Goal: Complete application form: Complete application form

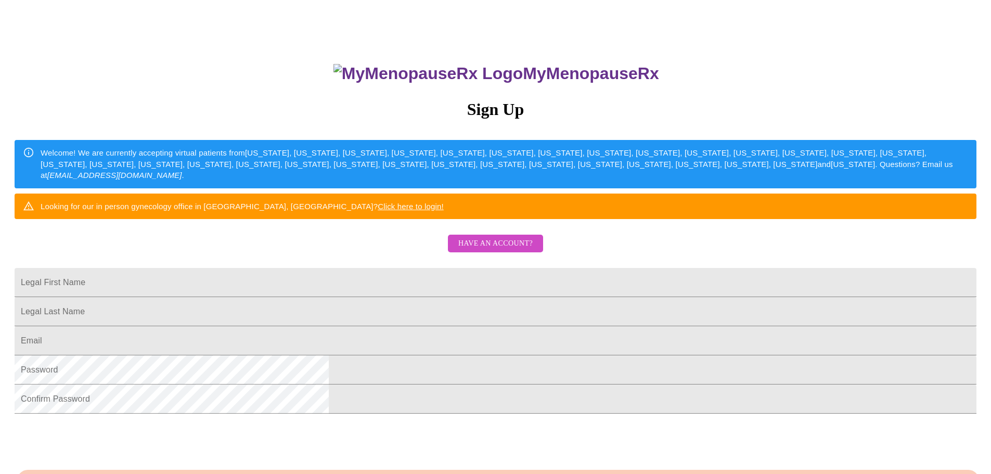
scroll to position [183, 0]
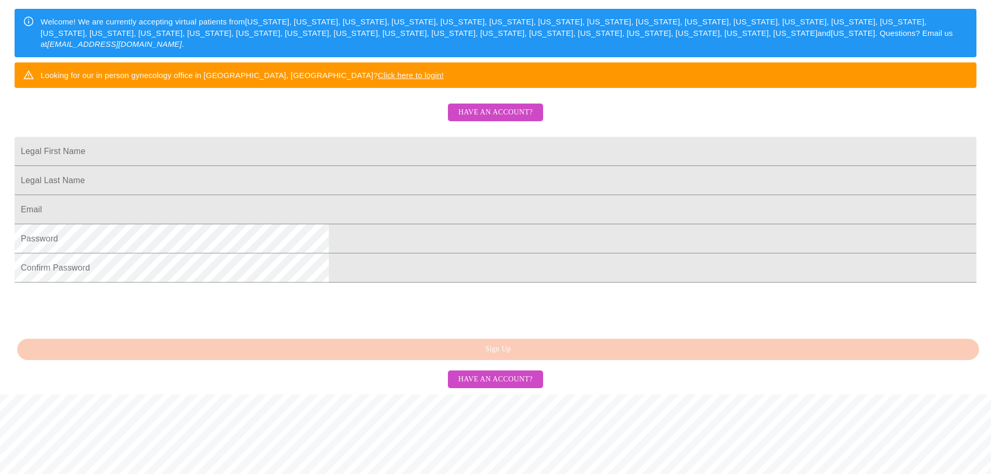
click at [504, 119] on span "Have an account?" at bounding box center [495, 112] width 74 height 13
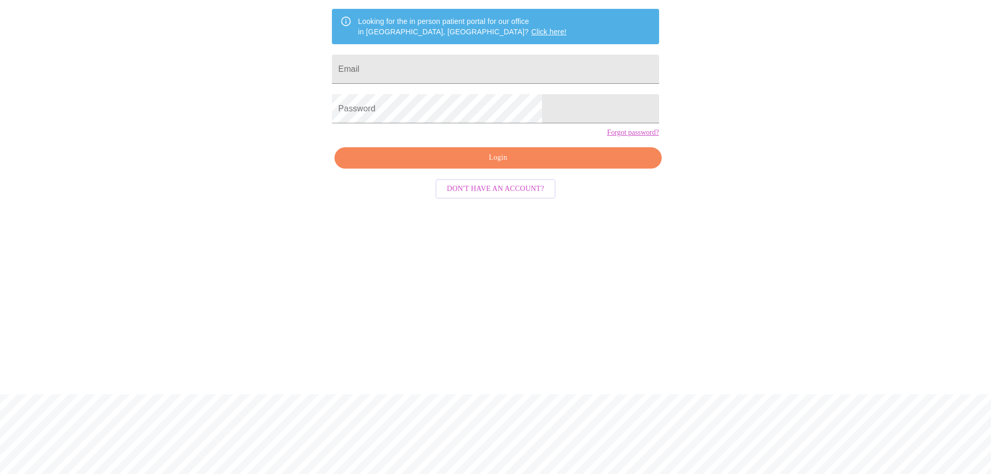
scroll to position [10, 0]
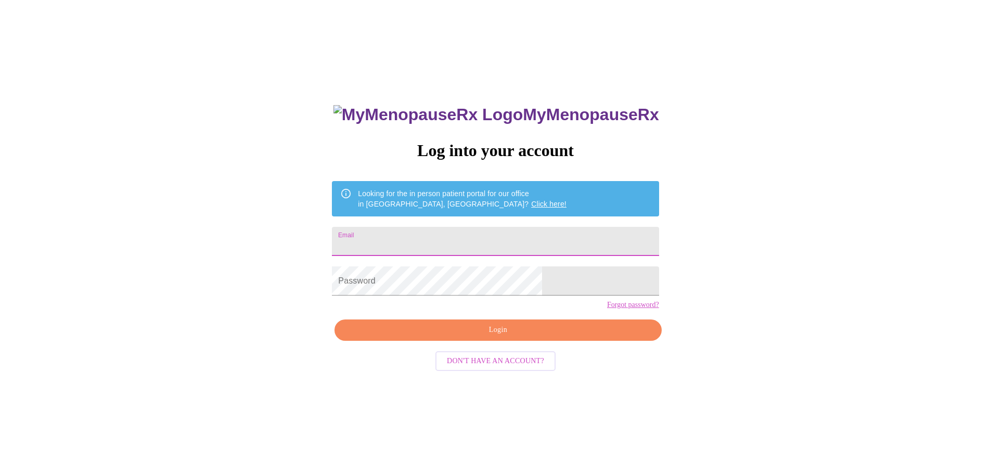
click at [485, 237] on input "Email" at bounding box center [495, 241] width 327 height 29
type input "[EMAIL_ADDRESS][DOMAIN_NAME]"
click at [504, 336] on span "Login" at bounding box center [497, 329] width 303 height 13
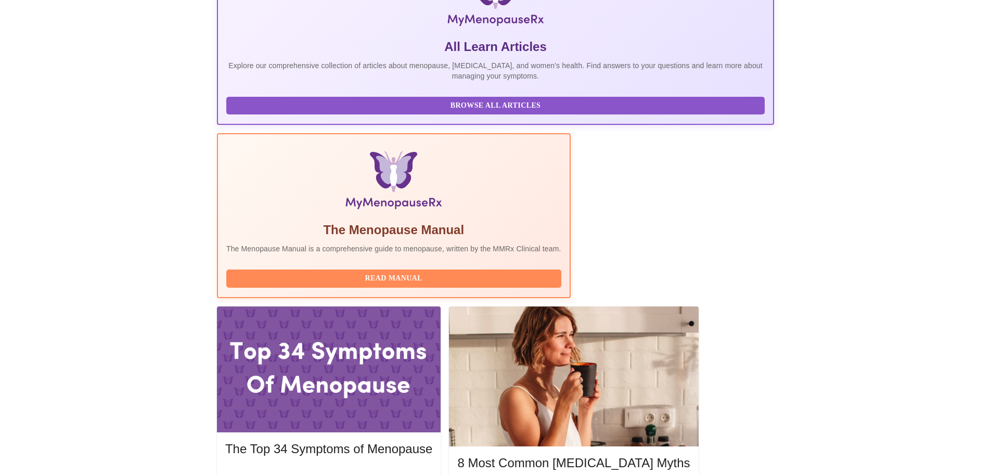
scroll to position [218, 0]
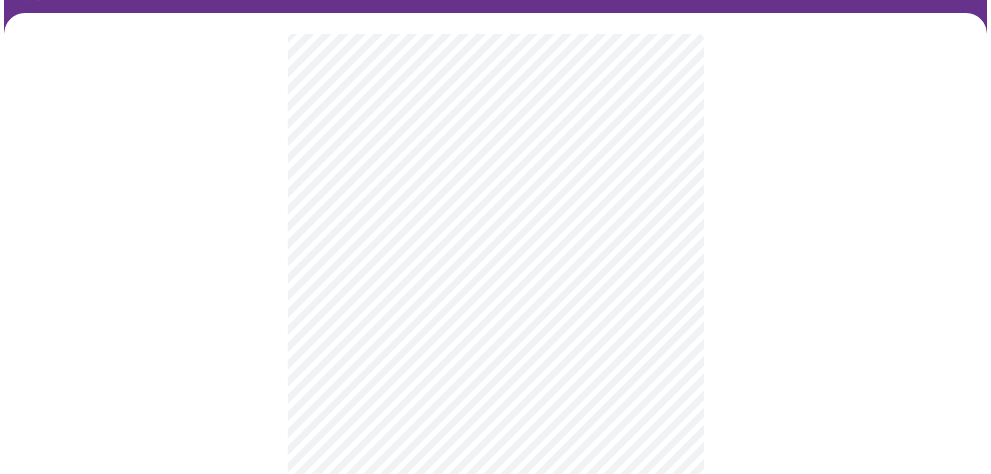
scroll to position [62, 0]
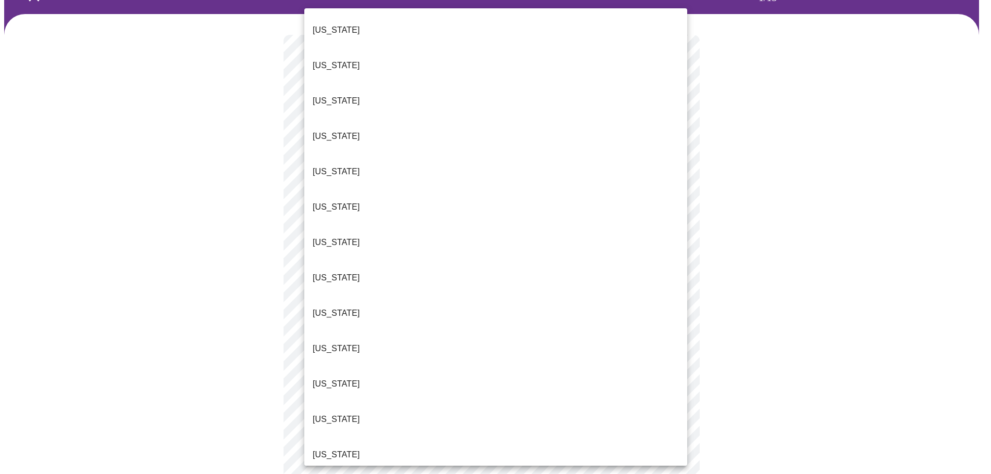
click at [393, 166] on body "MyMenopauseRx Appointments Messaging Labs Uploads Medications Community Refer a…" at bounding box center [495, 417] width 982 height 950
click at [349, 331] on li "[US_STATE]" at bounding box center [495, 348] width 383 height 35
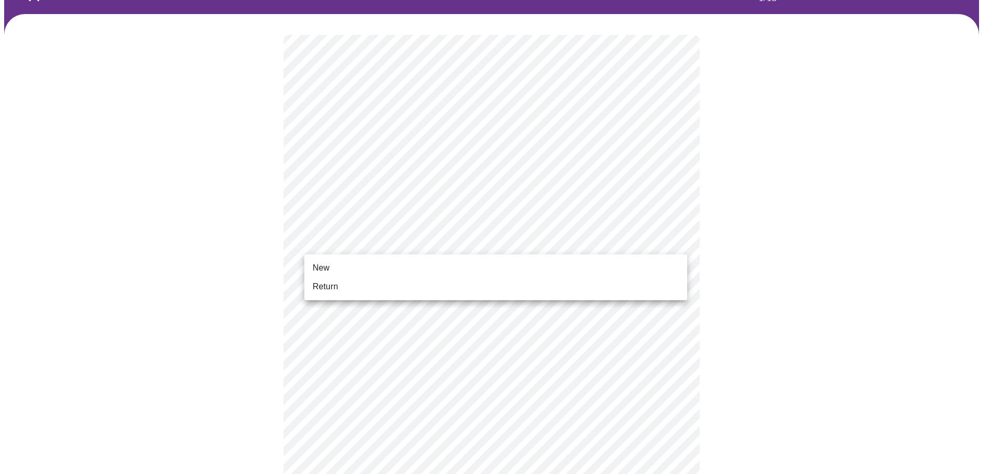
click at [359, 238] on body "MyMenopauseRx Appointments Messaging Labs Uploads Medications Community Refer a…" at bounding box center [495, 414] width 982 height 944
click at [344, 285] on li "Return" at bounding box center [495, 286] width 383 height 19
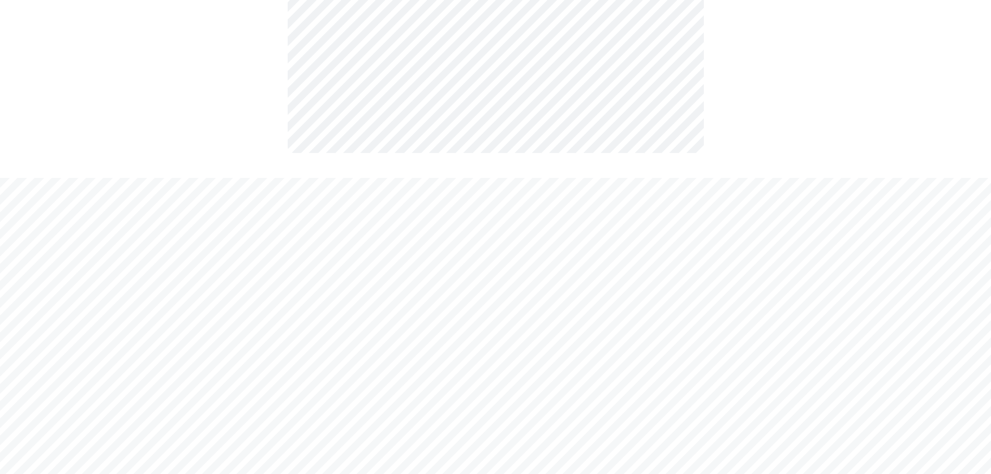
scroll to position [0, 0]
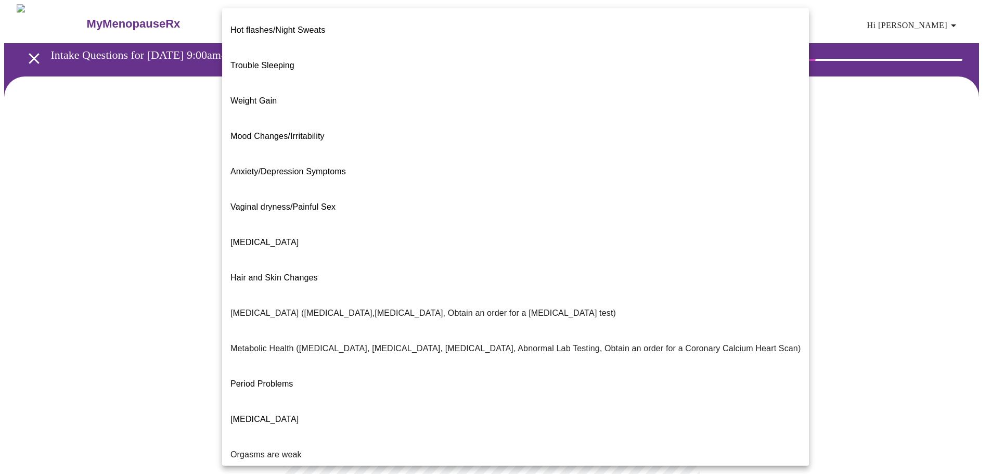
click at [348, 209] on body "MyMenopauseRx Appointments Messaging Labs Uploads Medications Community Refer a…" at bounding box center [495, 316] width 982 height 625
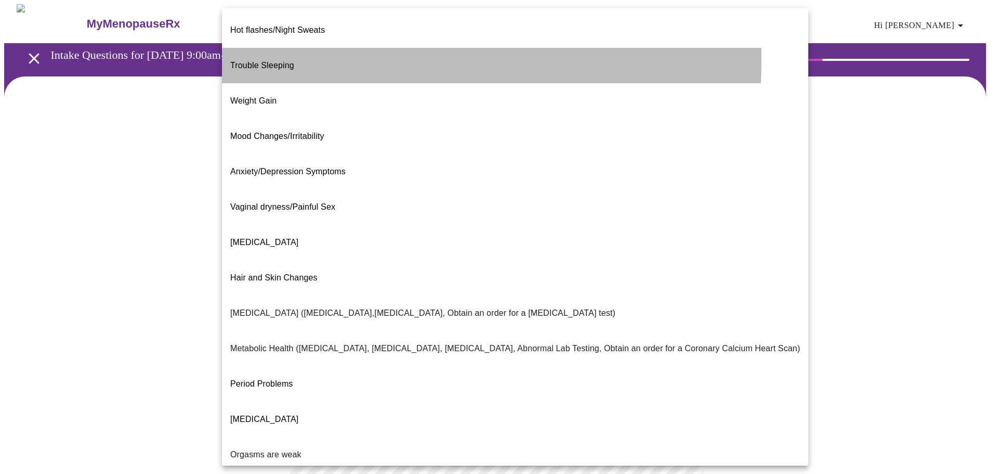
click at [271, 61] on span "Trouble Sleeping" at bounding box center [262, 65] width 64 height 9
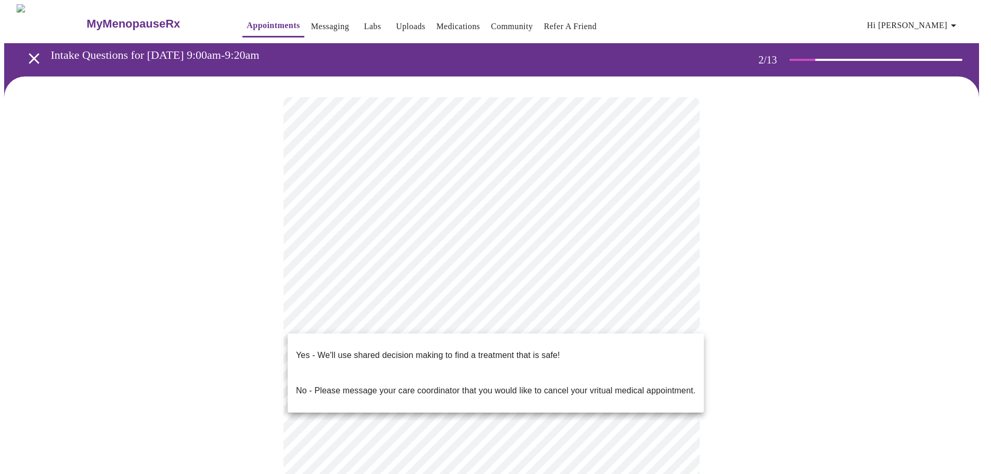
click at [459, 319] on body "MyMenopauseRx Appointments Messaging Labs Uploads Medications Community Refer a…" at bounding box center [495, 313] width 982 height 619
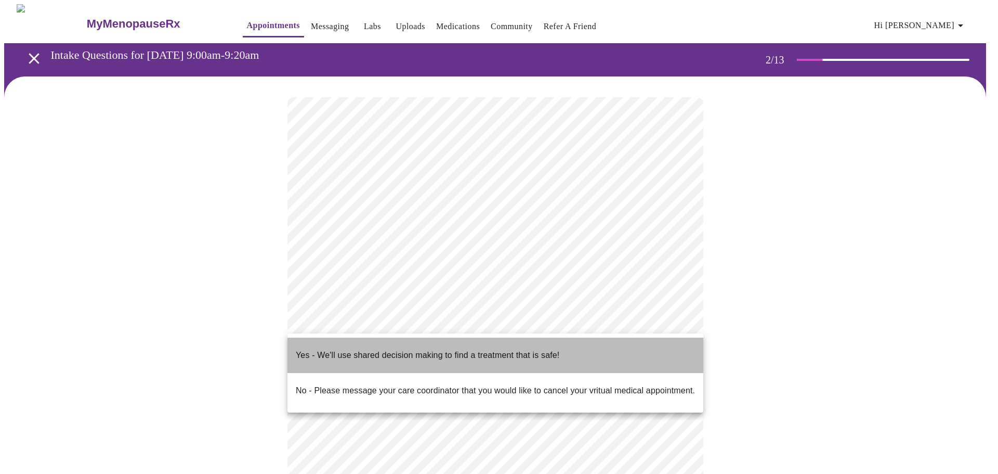
click at [406, 349] on p "Yes - We'll use shared decision making to find a treatment that is safe!" at bounding box center [428, 355] width 264 height 12
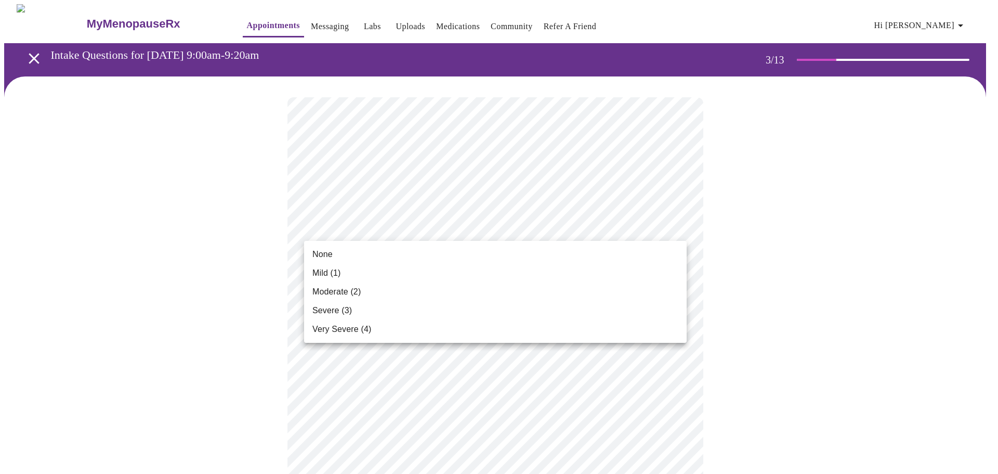
click at [375, 271] on li "Mild (1)" at bounding box center [495, 273] width 383 height 19
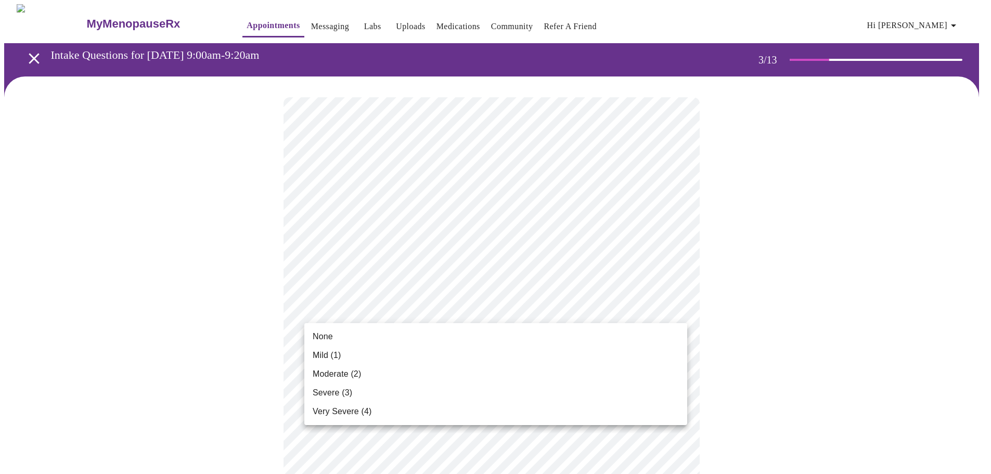
click at [369, 336] on li "None" at bounding box center [495, 336] width 383 height 19
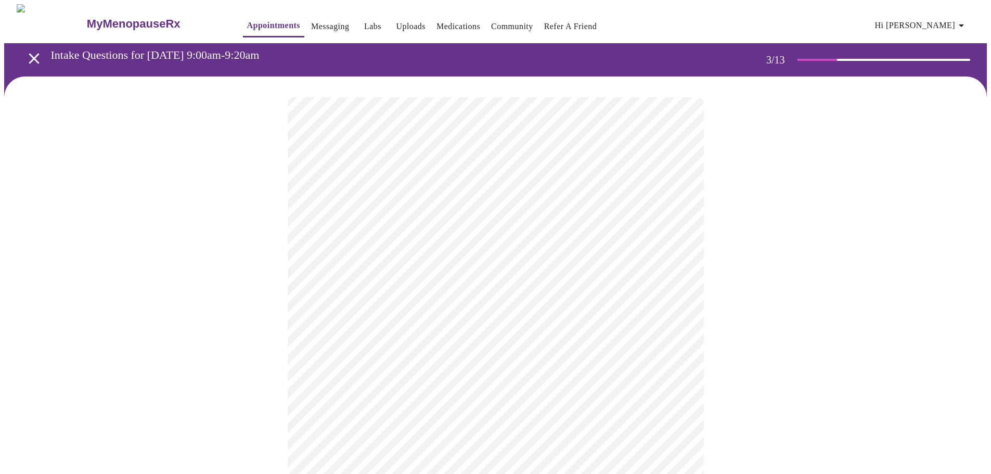
scroll to position [52, 0]
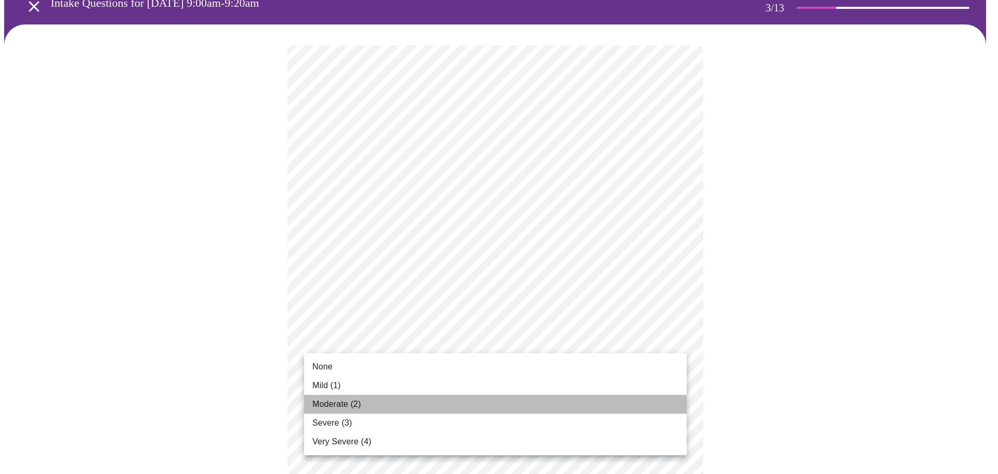
click at [372, 403] on li "Moderate (2)" at bounding box center [495, 404] width 383 height 19
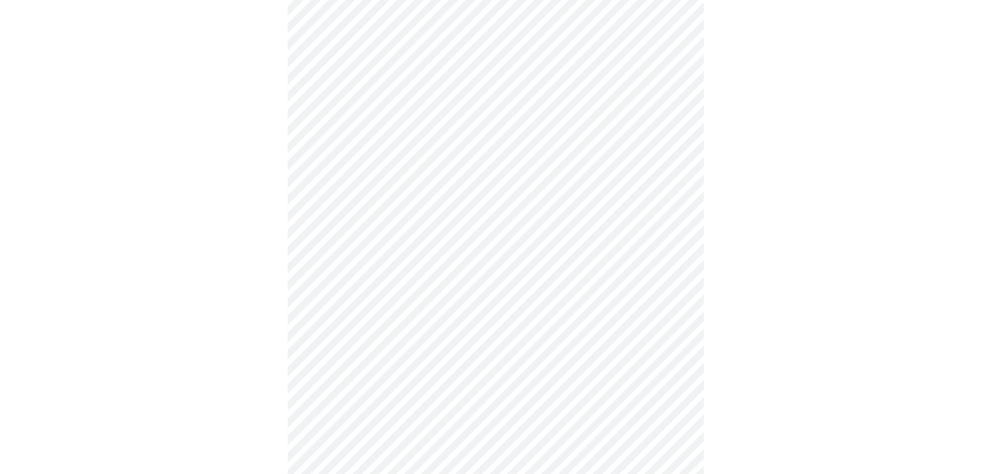
scroll to position [156, 0]
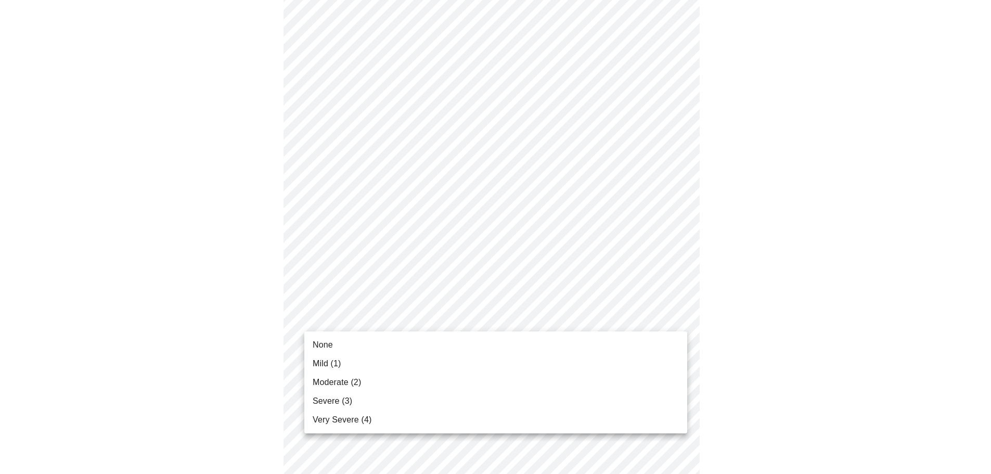
click at [367, 350] on li "None" at bounding box center [495, 344] width 383 height 19
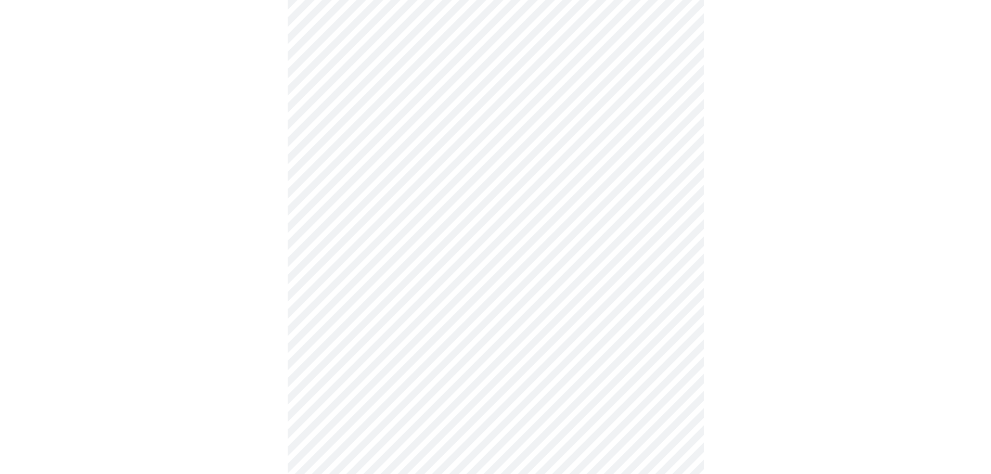
scroll to position [312, 0]
click at [383, 226] on body "MyMenopauseRx Appointments Messaging Labs Uploads Medications Community Refer a…" at bounding box center [495, 354] width 982 height 1325
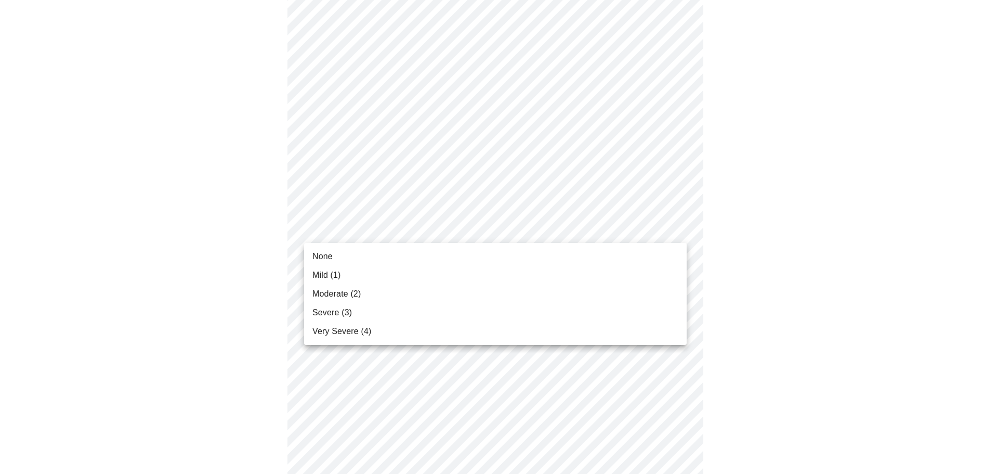
click at [383, 274] on li "Mild (1)" at bounding box center [495, 275] width 383 height 19
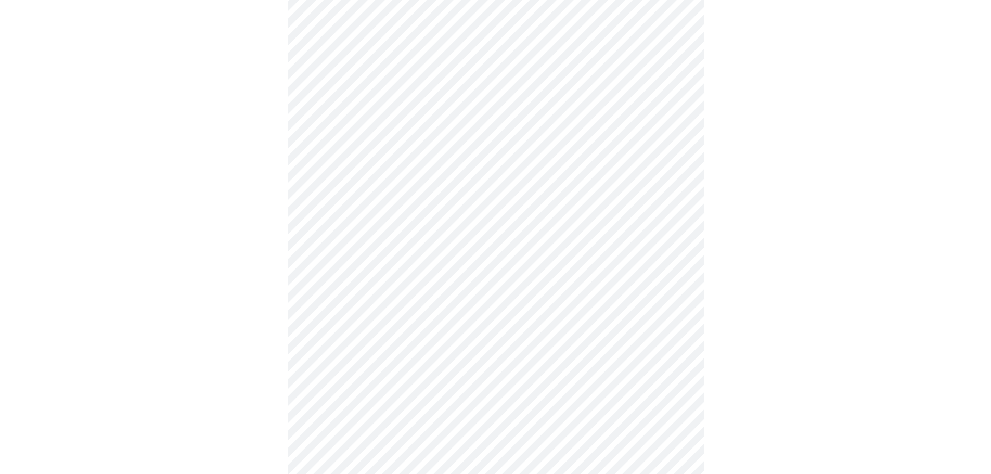
scroll to position [468, 0]
click at [387, 140] on body "MyMenopauseRx Appointments Messaging Labs Uploads Medications Community Refer a…" at bounding box center [495, 191] width 982 height 1310
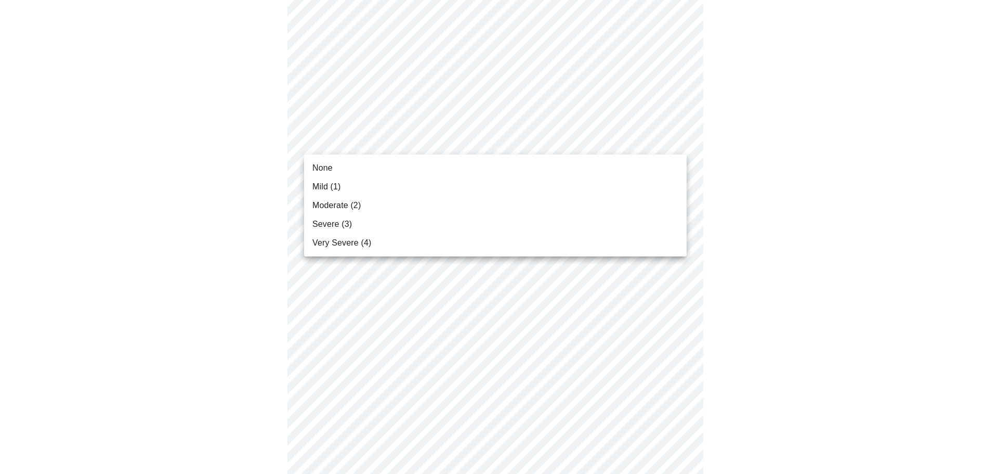
click at [385, 178] on li "Mild (1)" at bounding box center [495, 186] width 383 height 19
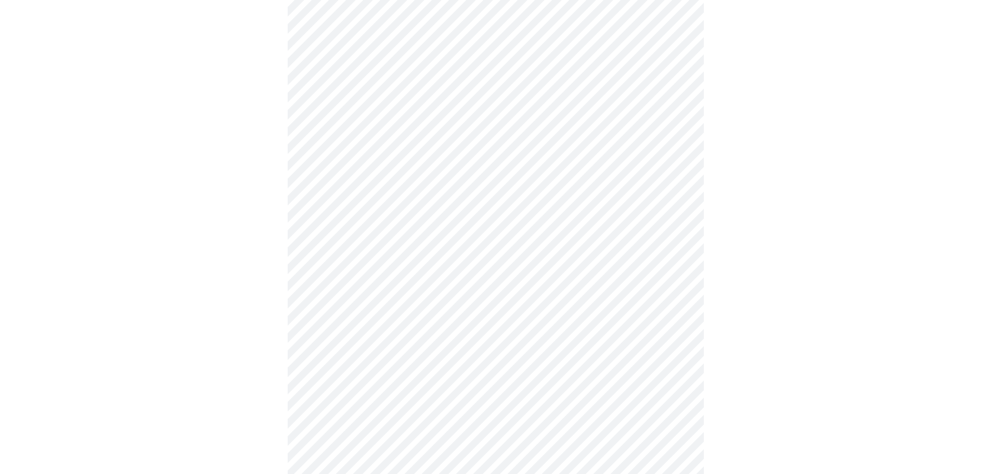
click at [399, 221] on body "MyMenopauseRx Appointments Messaging Labs Uploads Medications Community Refer a…" at bounding box center [495, 184] width 982 height 1296
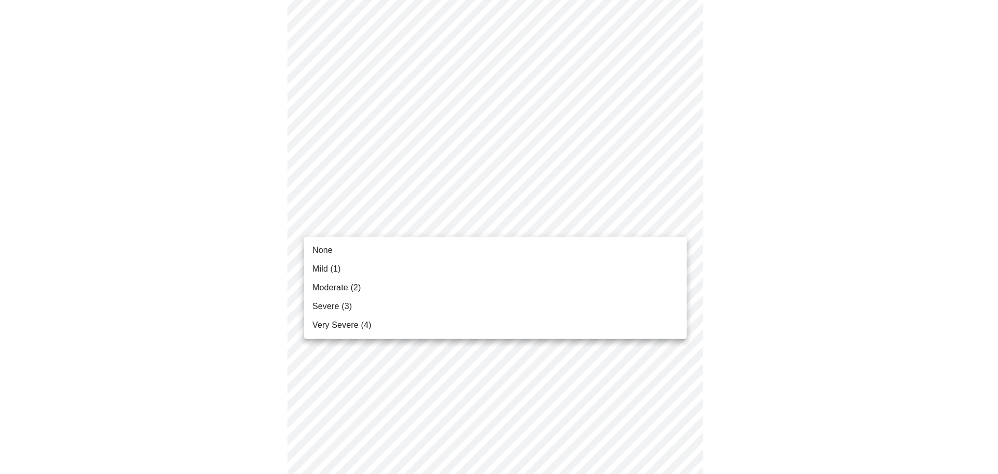
click at [406, 262] on li "Mild (1)" at bounding box center [495, 268] width 383 height 19
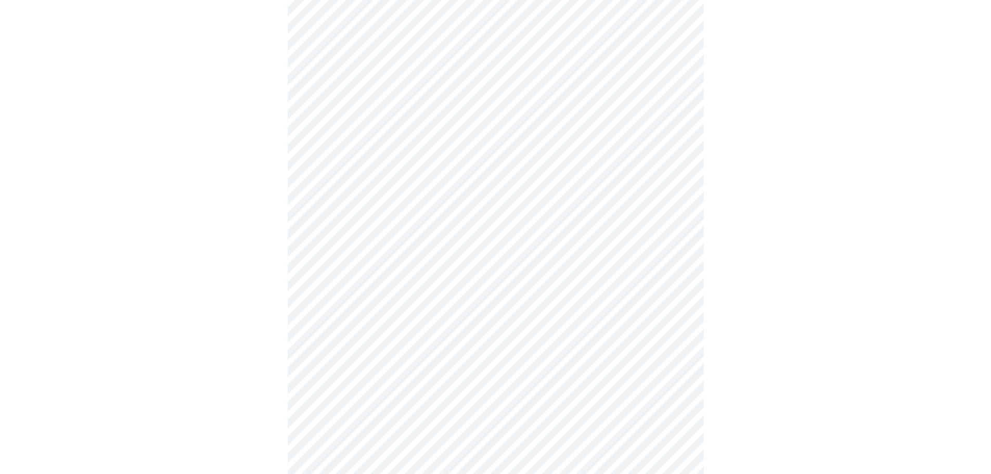
scroll to position [520, 0]
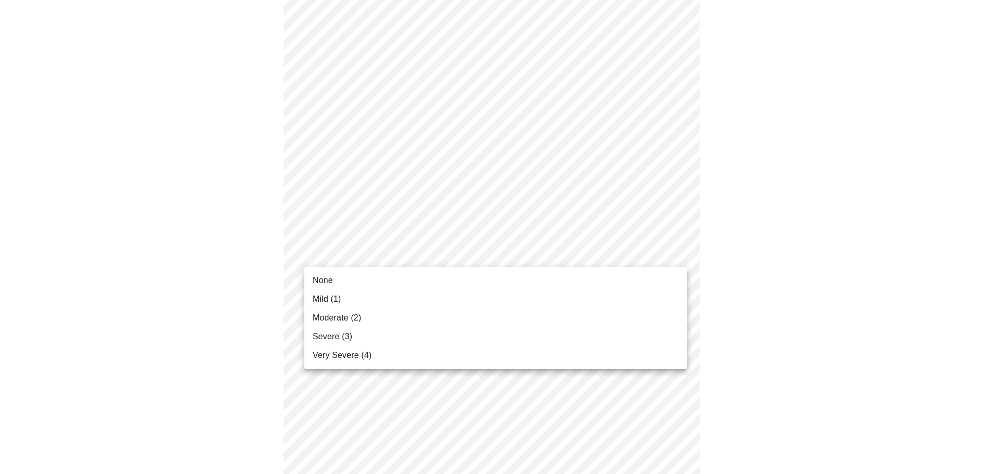
click at [387, 253] on body "MyMenopauseRx Appointments Messaging Labs Uploads Medications Community Refer a…" at bounding box center [495, 124] width 982 height 1281
click at [388, 301] on li "Mild (1)" at bounding box center [495, 299] width 383 height 19
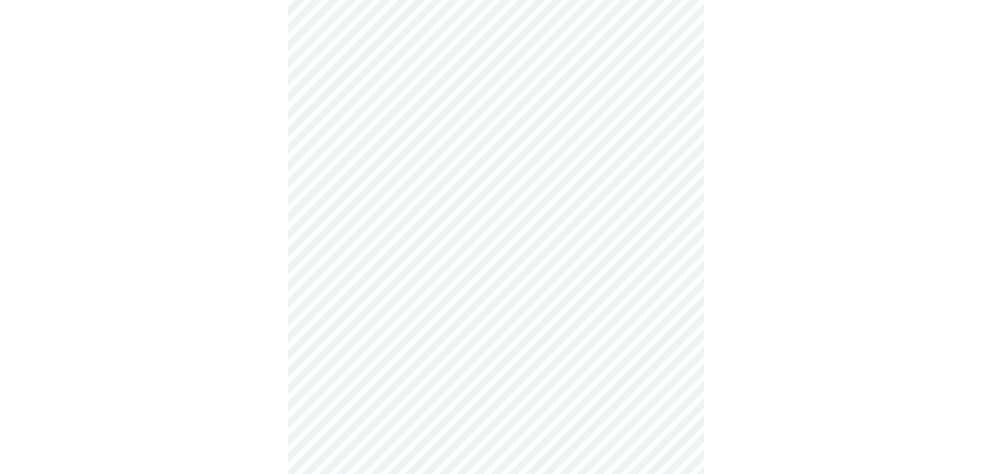
scroll to position [572, 0]
click at [381, 283] on body "MyMenopauseRx Appointments Messaging Labs Uploads Medications Community Refer a…" at bounding box center [495, 65] width 982 height 1267
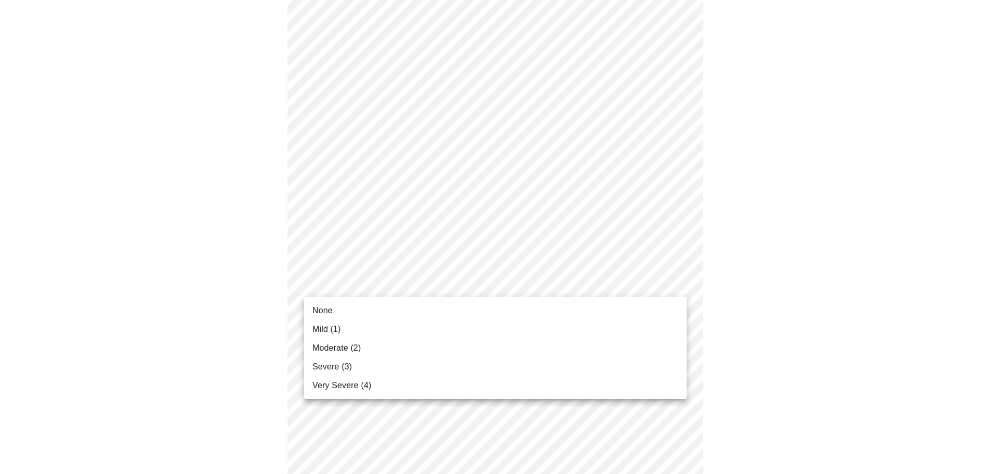
click at [386, 320] on li "Mild (1)" at bounding box center [495, 329] width 383 height 19
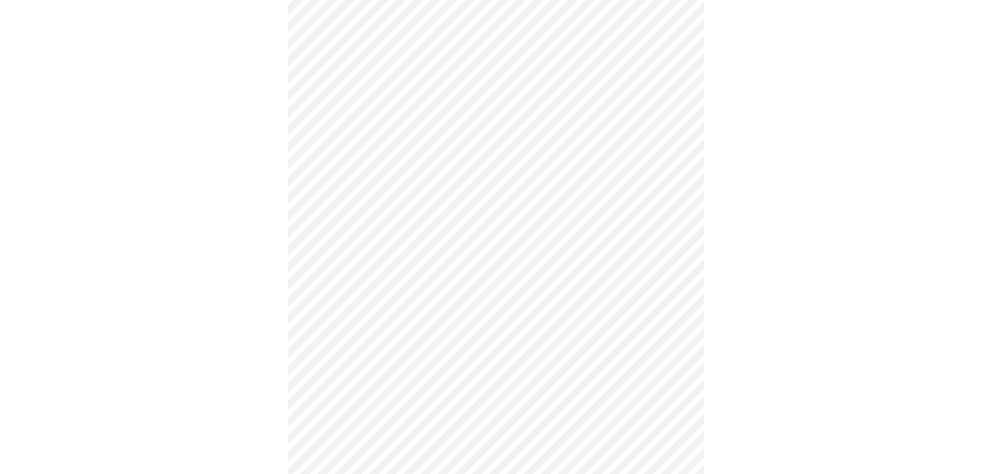
scroll to position [676, 0]
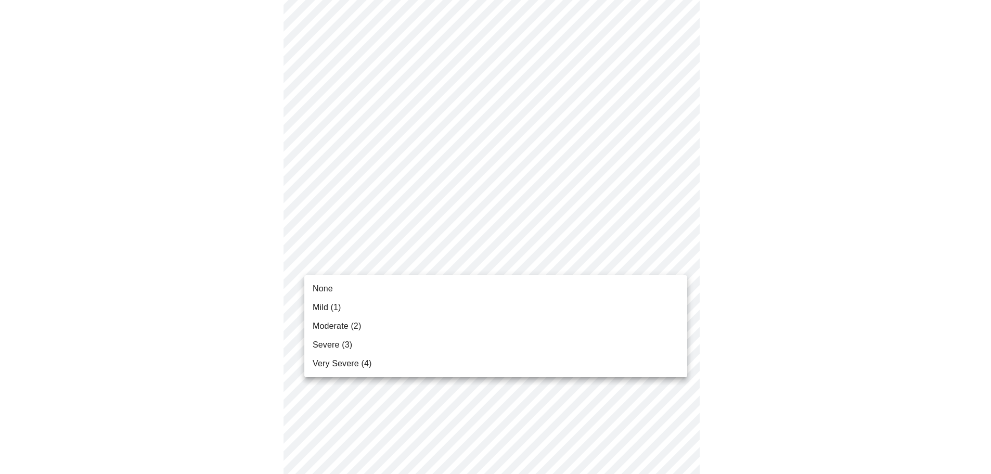
click at [371, 301] on li "Mild (1)" at bounding box center [495, 307] width 383 height 19
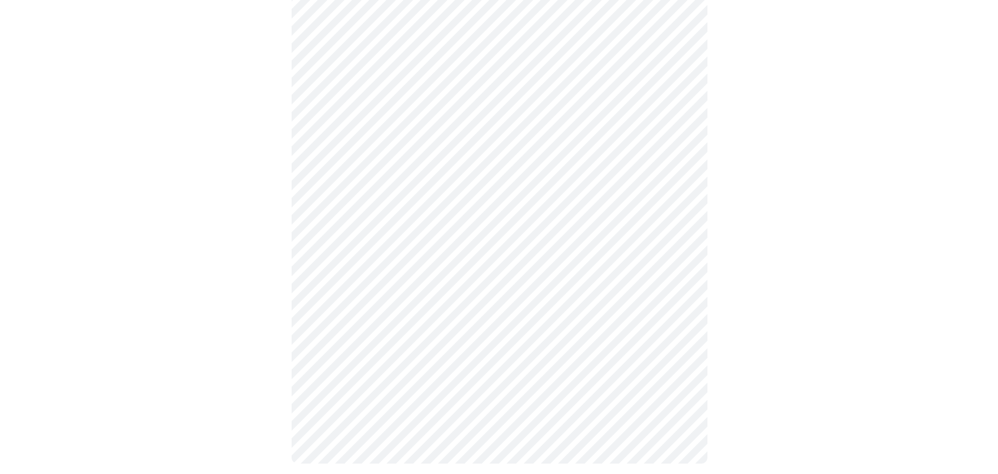
scroll to position [764, 0]
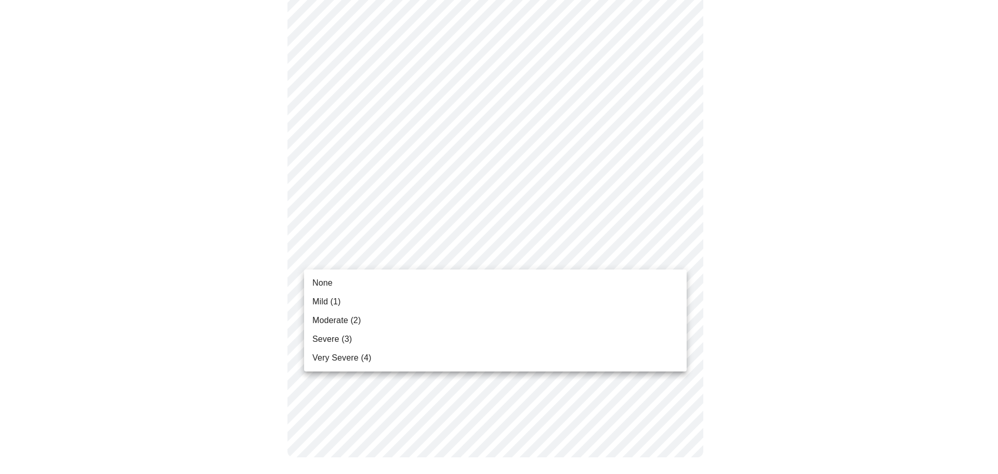
click at [387, 313] on li "Moderate (2)" at bounding box center [495, 320] width 383 height 19
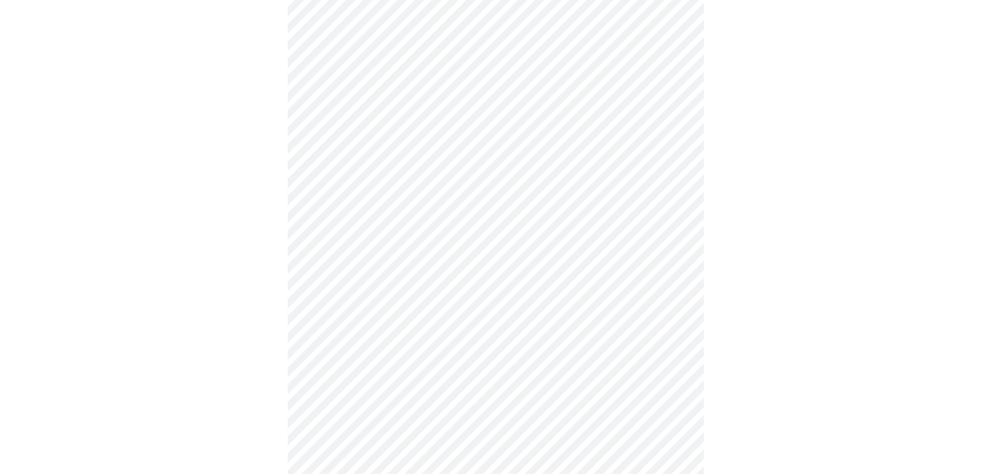
scroll to position [260, 0]
click at [366, 333] on body "MyMenopauseRx Appointments Messaging Labs Uploads Medications Community Refer a…" at bounding box center [495, 236] width 982 height 984
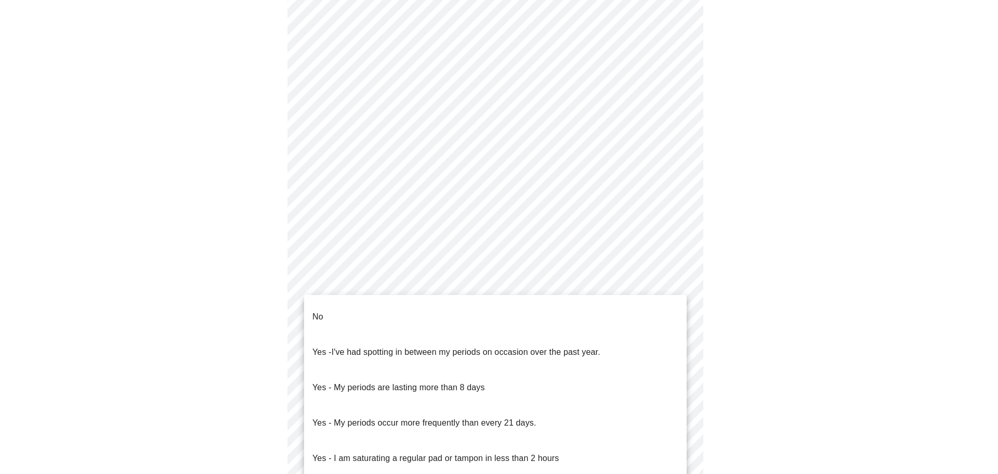
click at [334, 304] on li "No" at bounding box center [495, 316] width 383 height 35
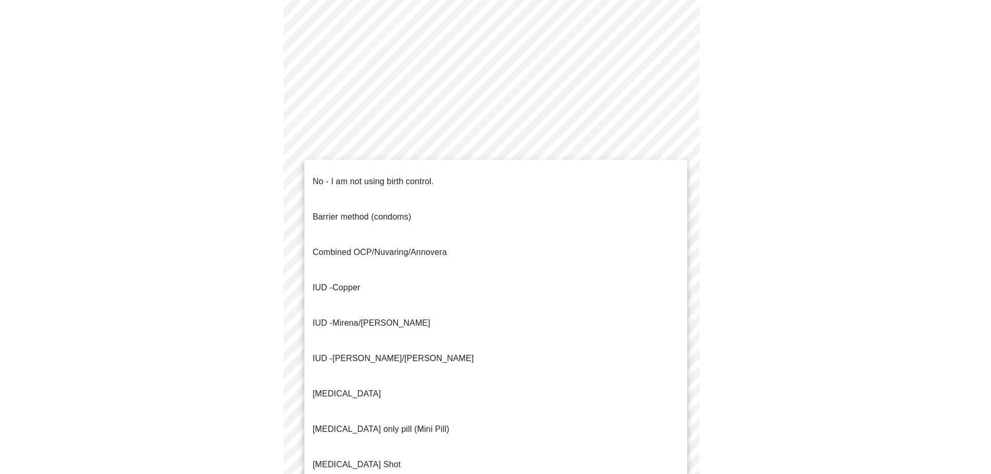
click at [452, 411] on body "MyMenopauseRx Appointments Messaging Labs Uploads Medications Community Refer a…" at bounding box center [495, 233] width 982 height 978
click at [384, 179] on p "No - I am not using birth control." at bounding box center [373, 181] width 121 height 12
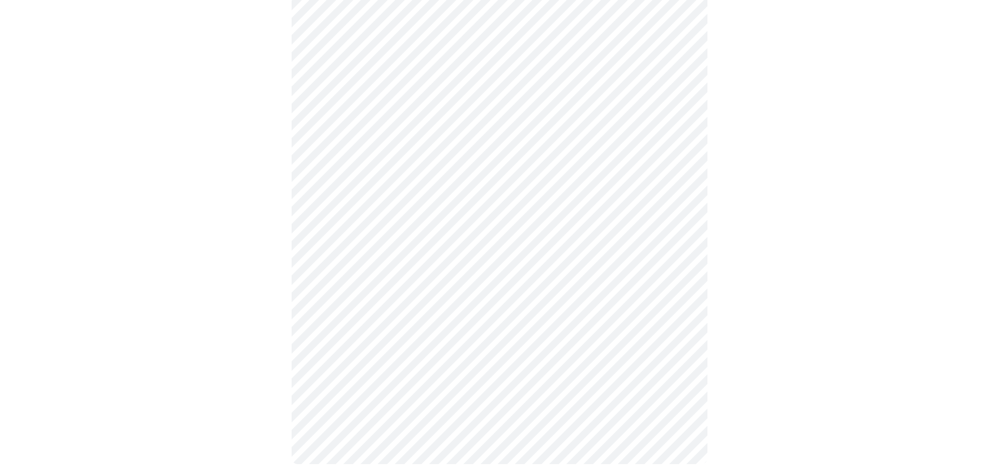
scroll to position [498, 0]
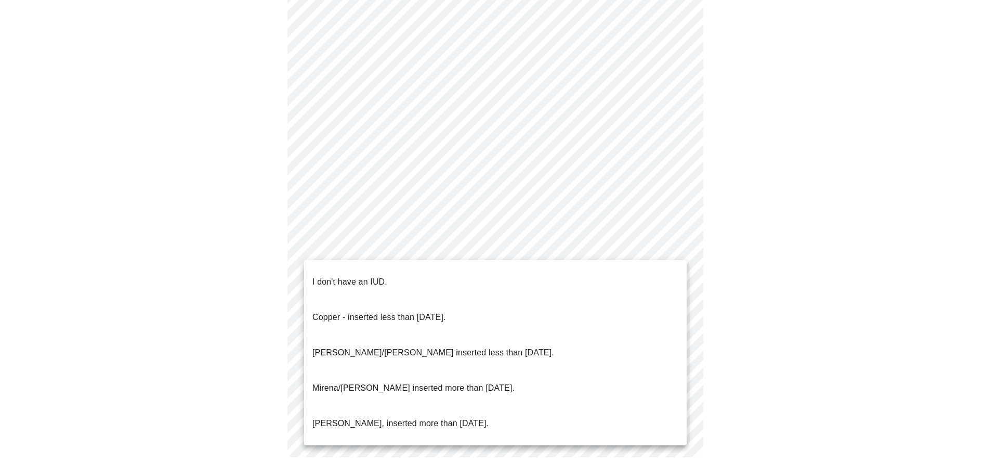
click at [339, 276] on p "I don't have an IUD." at bounding box center [350, 282] width 75 height 12
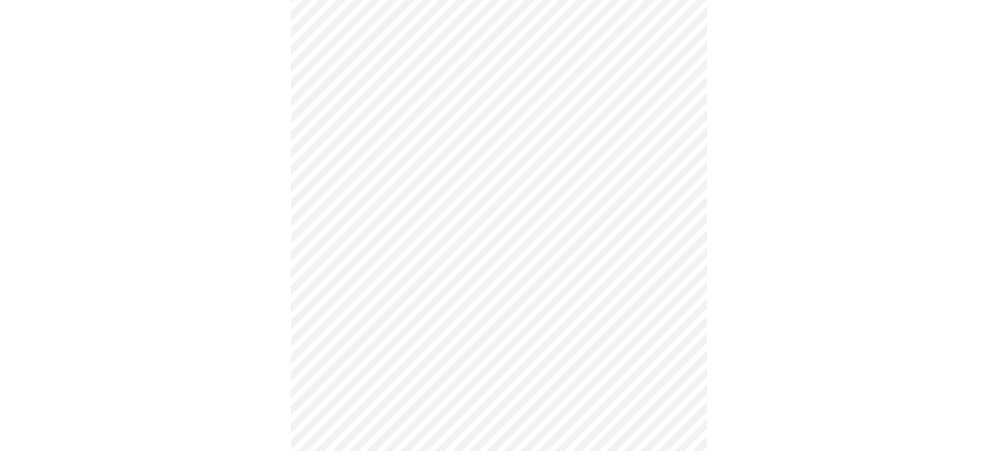
scroll to position [492, 0]
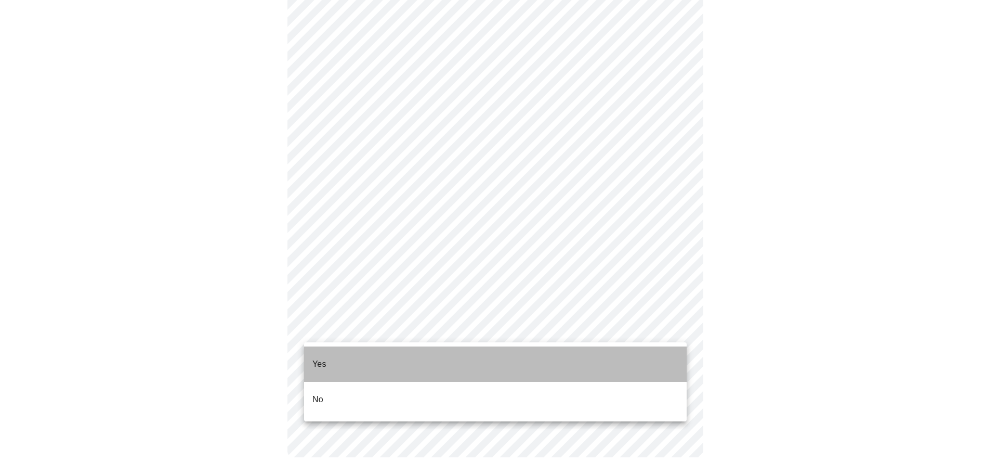
click at [365, 359] on li "Yes" at bounding box center [495, 363] width 383 height 35
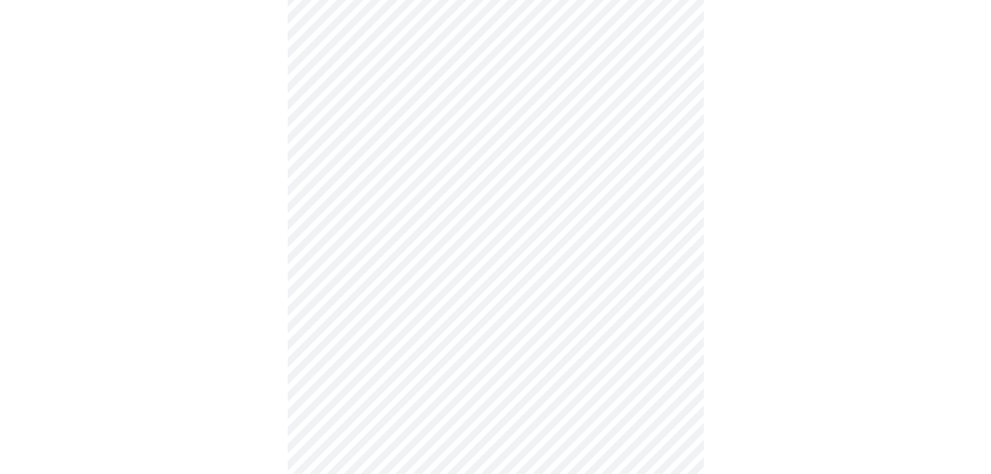
scroll to position [2704, 0]
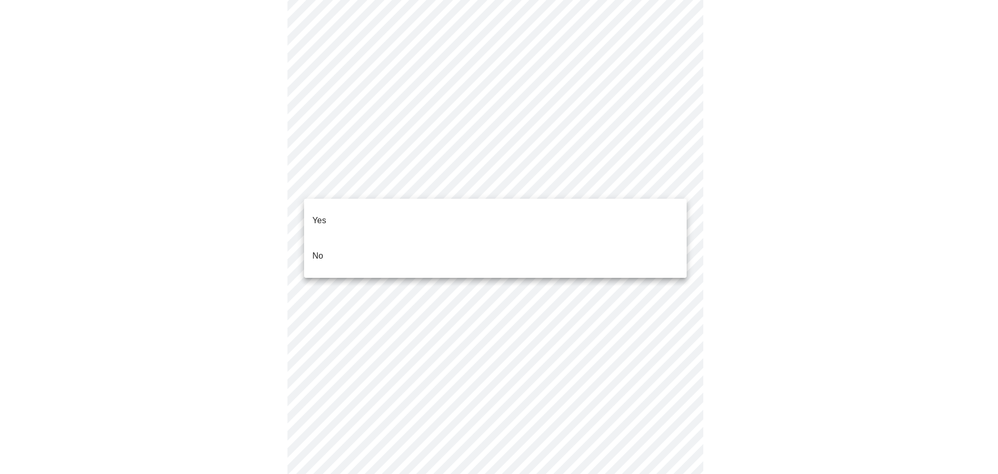
click at [338, 243] on li "No" at bounding box center [495, 255] width 383 height 35
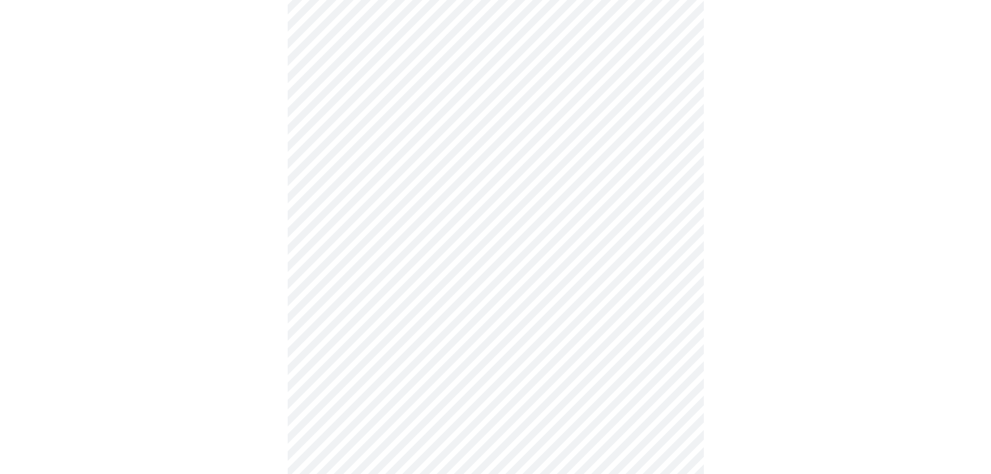
scroll to position [780, 0]
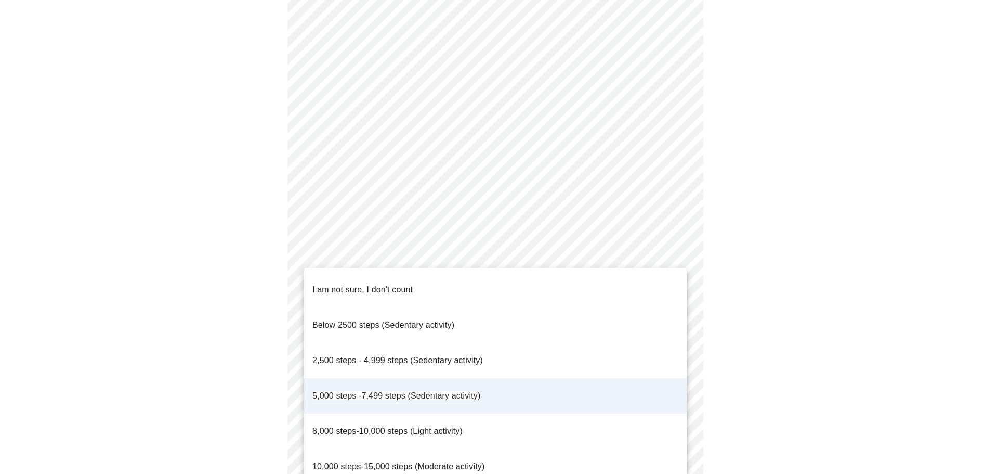
click at [526, 413] on li "8,000 steps-10,000 steps (Light activity)" at bounding box center [495, 430] width 383 height 35
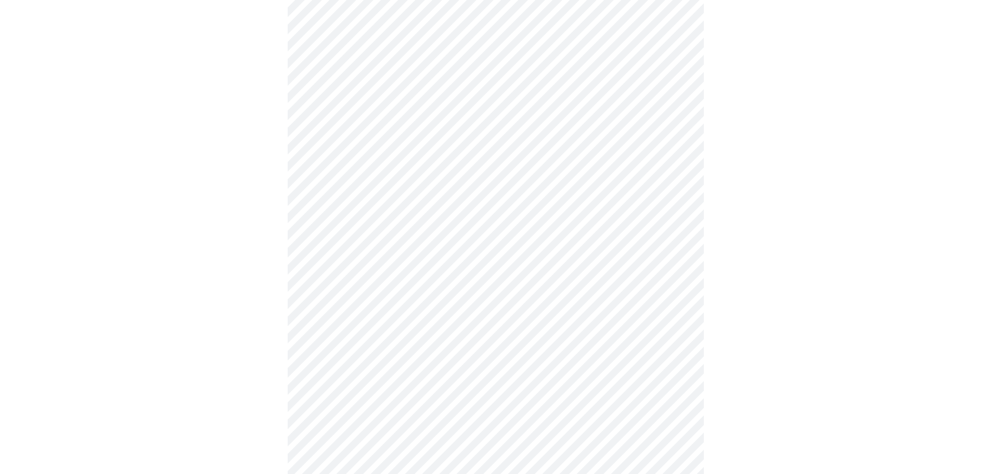
scroll to position [501, 0]
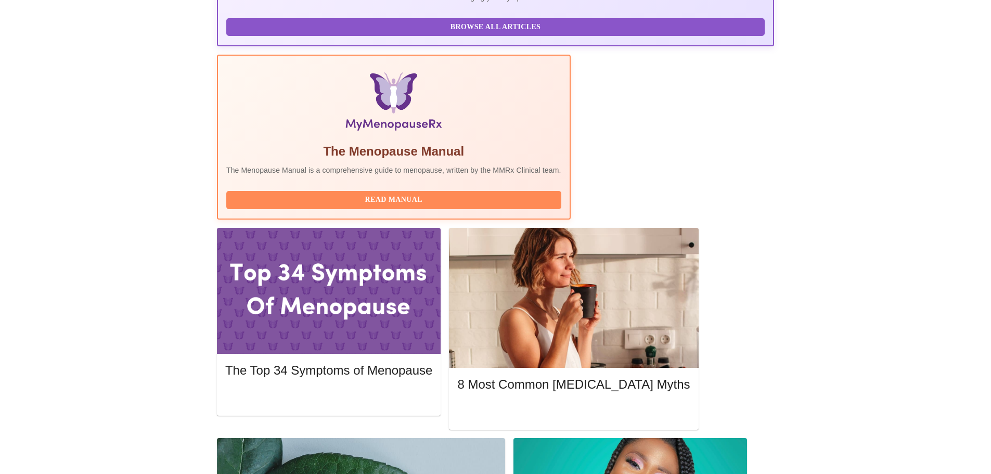
scroll to position [288, 0]
